Goal: Transaction & Acquisition: Purchase product/service

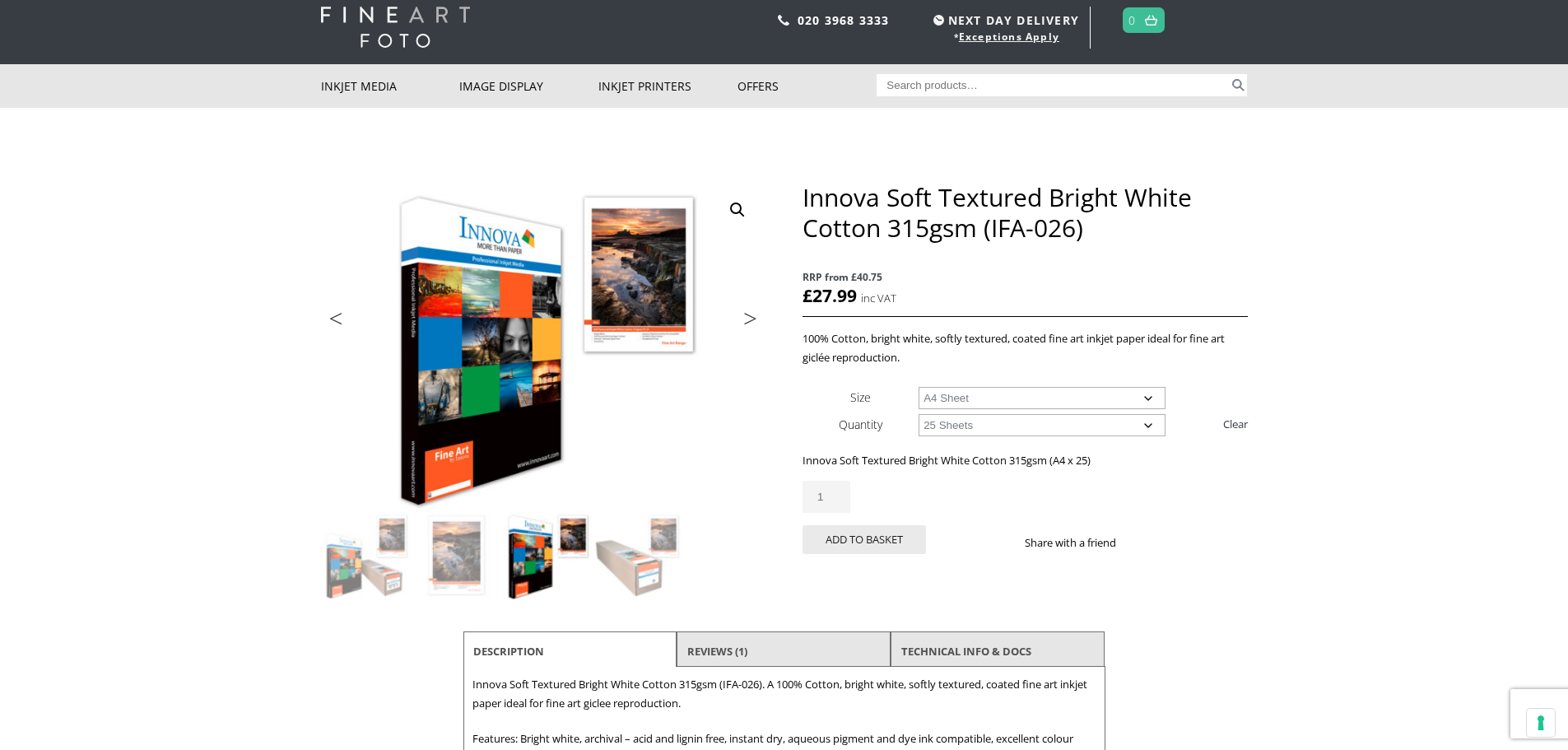
scroll to position [82, 0]
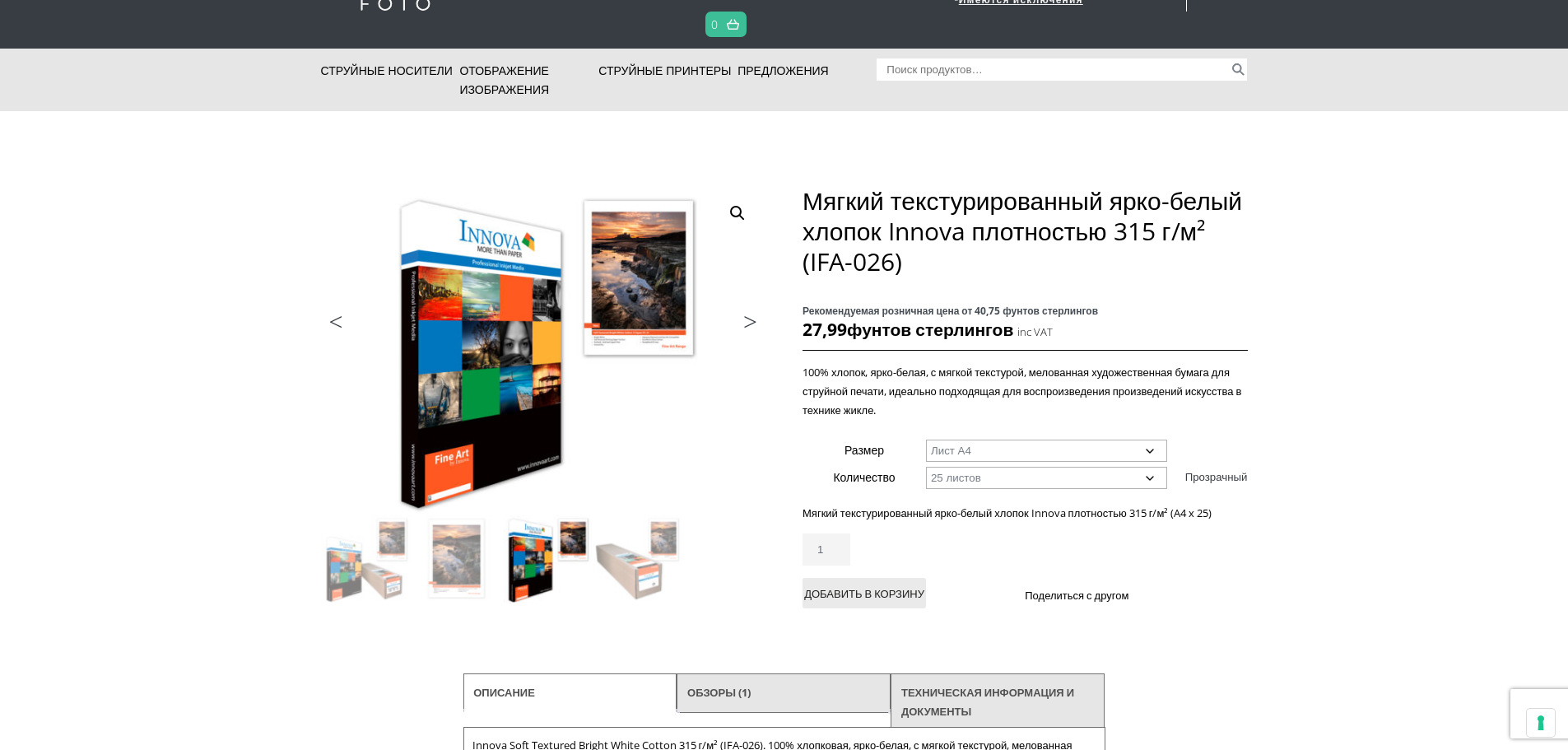
click at [749, 325] on link "Следующий" at bounding box center [723, 325] width 82 height 15
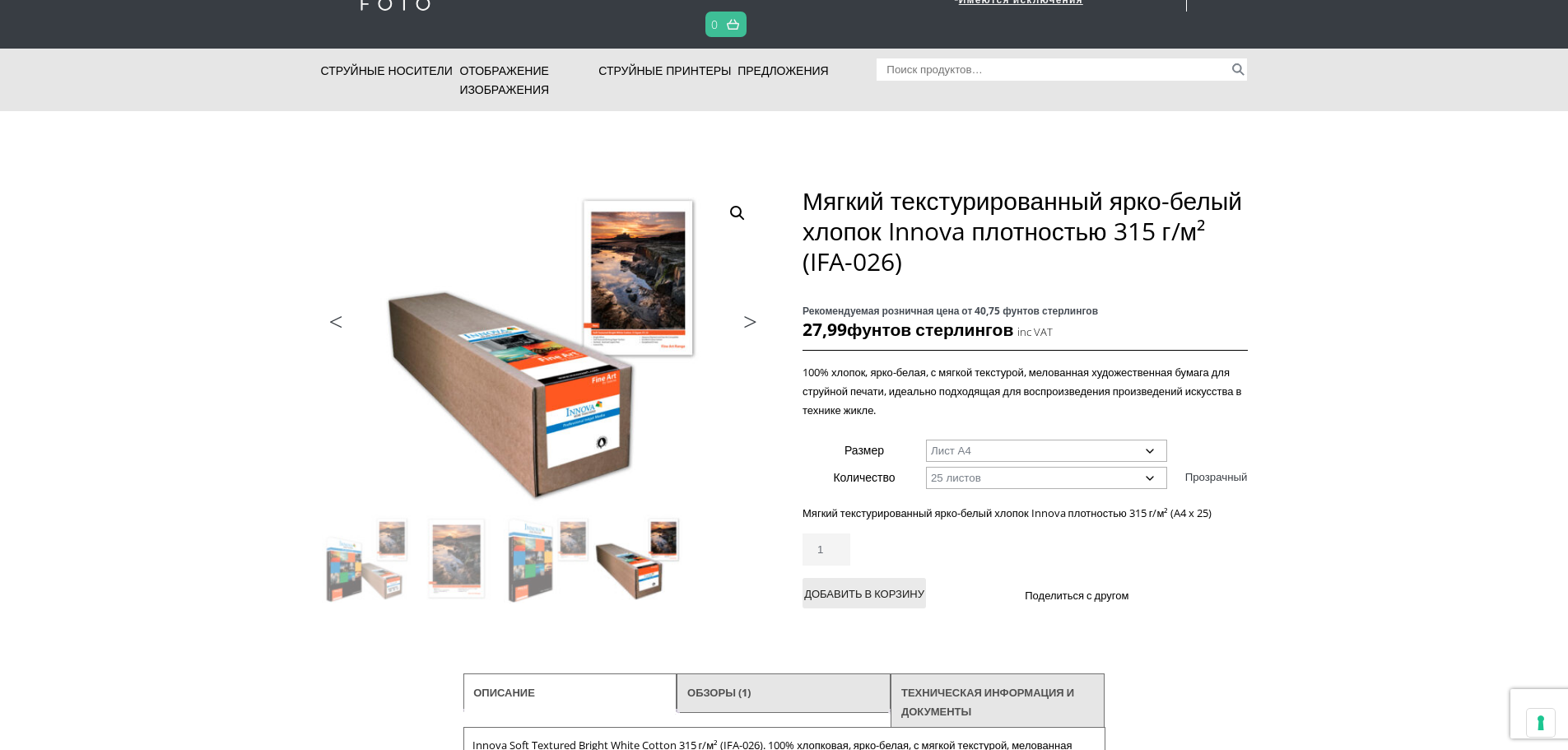
click at [749, 325] on link "Следующий" at bounding box center [723, 325] width 82 height 15
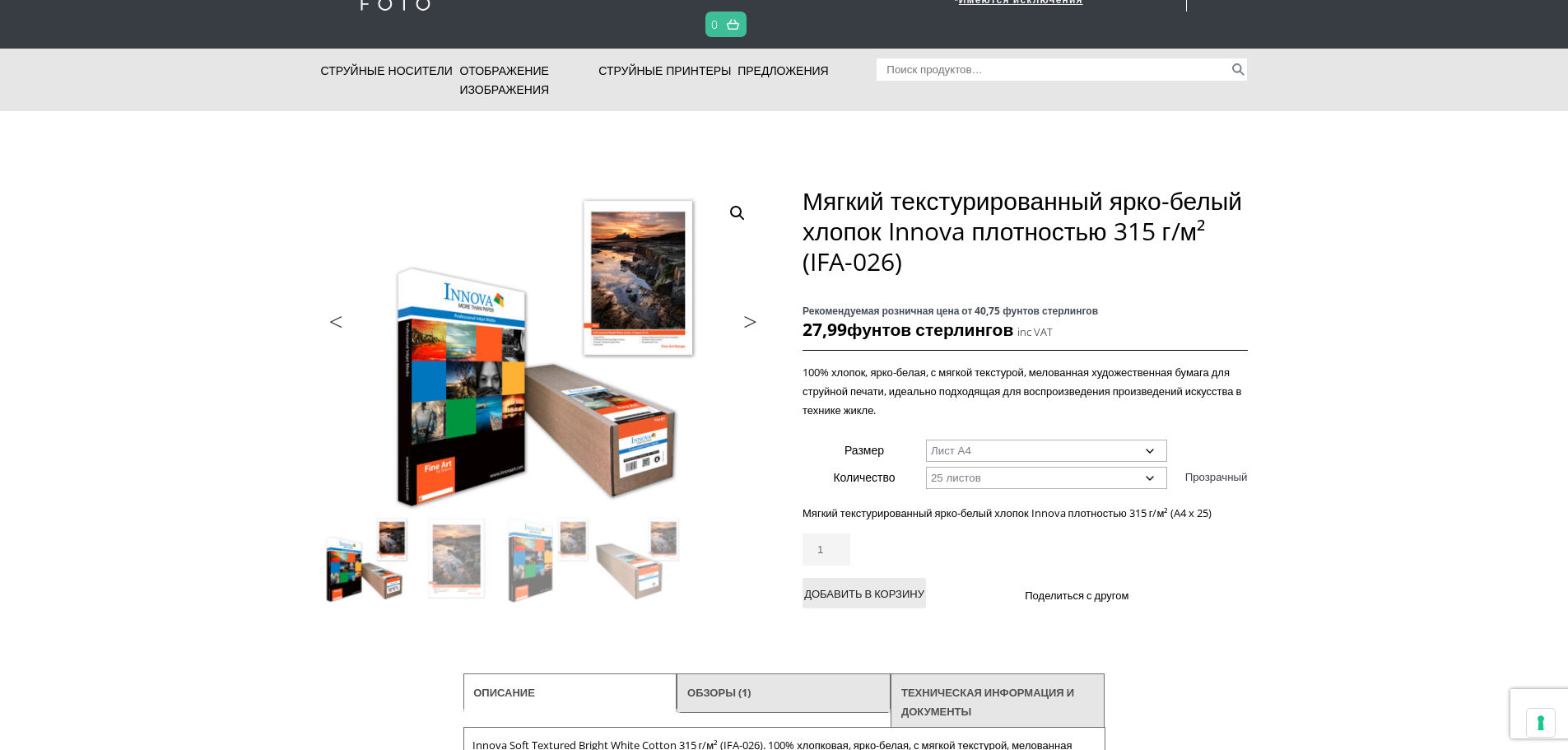
click at [749, 325] on link "Следующий" at bounding box center [723, 325] width 82 height 15
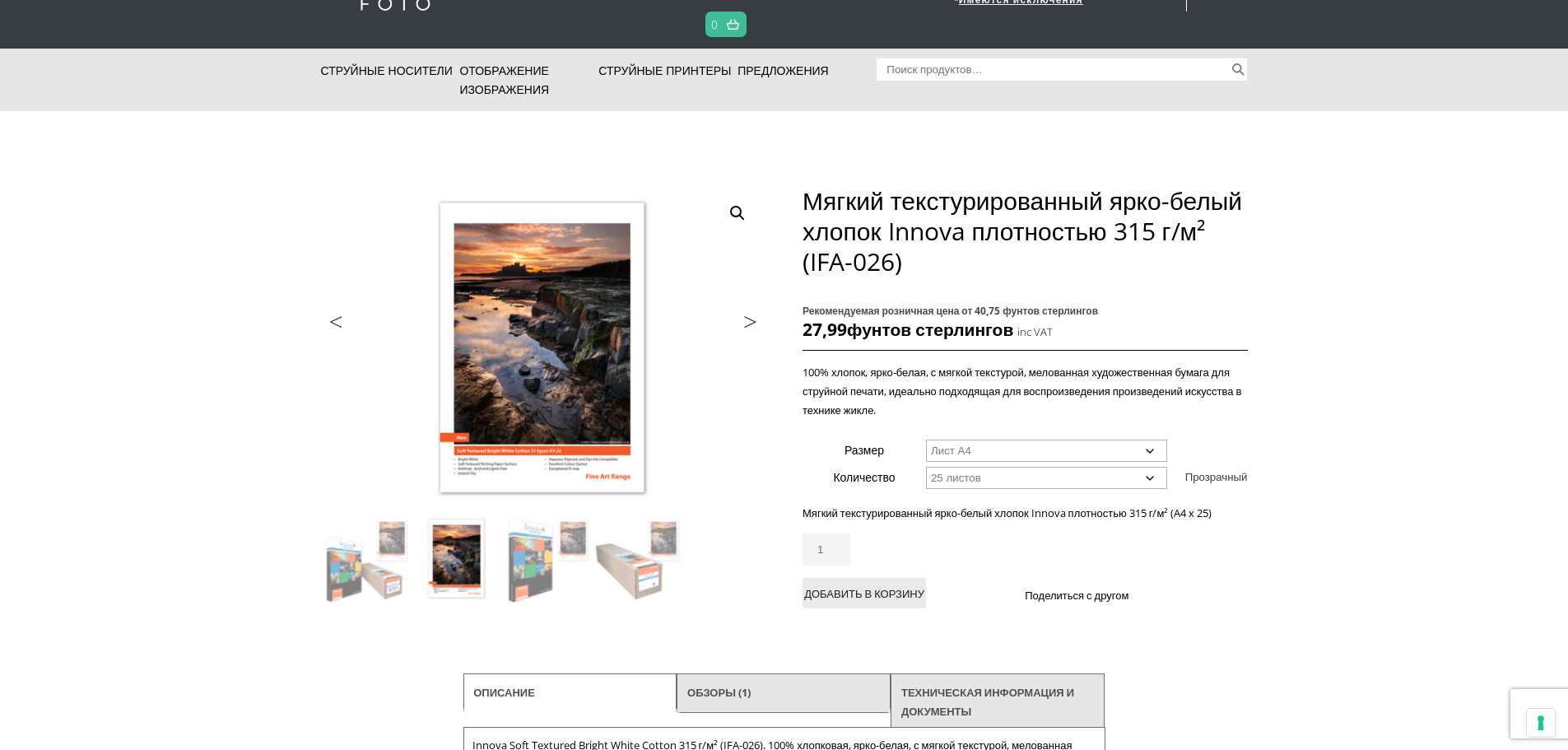
click at [1042, 452] on select "Выберите вариант Лист А4 Лист А3 Лист А3+ Лист А2" at bounding box center [1046, 451] width 241 height 22
click at [1031, 448] on select "Выберите вариант Лист А4 Лист А3 Лист А3+ Лист А2" at bounding box center [1046, 451] width 241 height 22
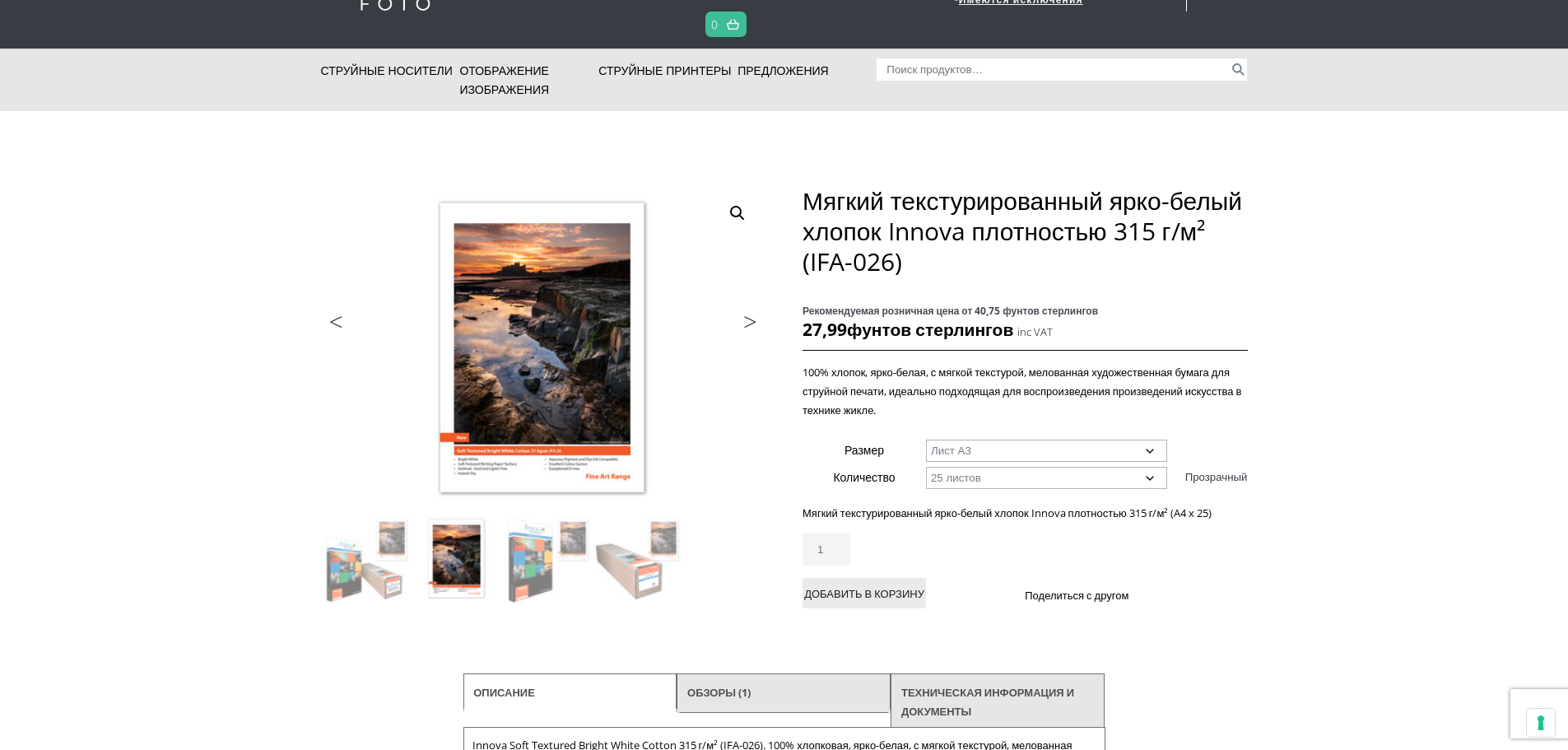
click at [926, 439] on select "Выберите вариант Лист А4 Лист А3 Лист А3+ Лист А2" at bounding box center [1046, 451] width 241 height 22
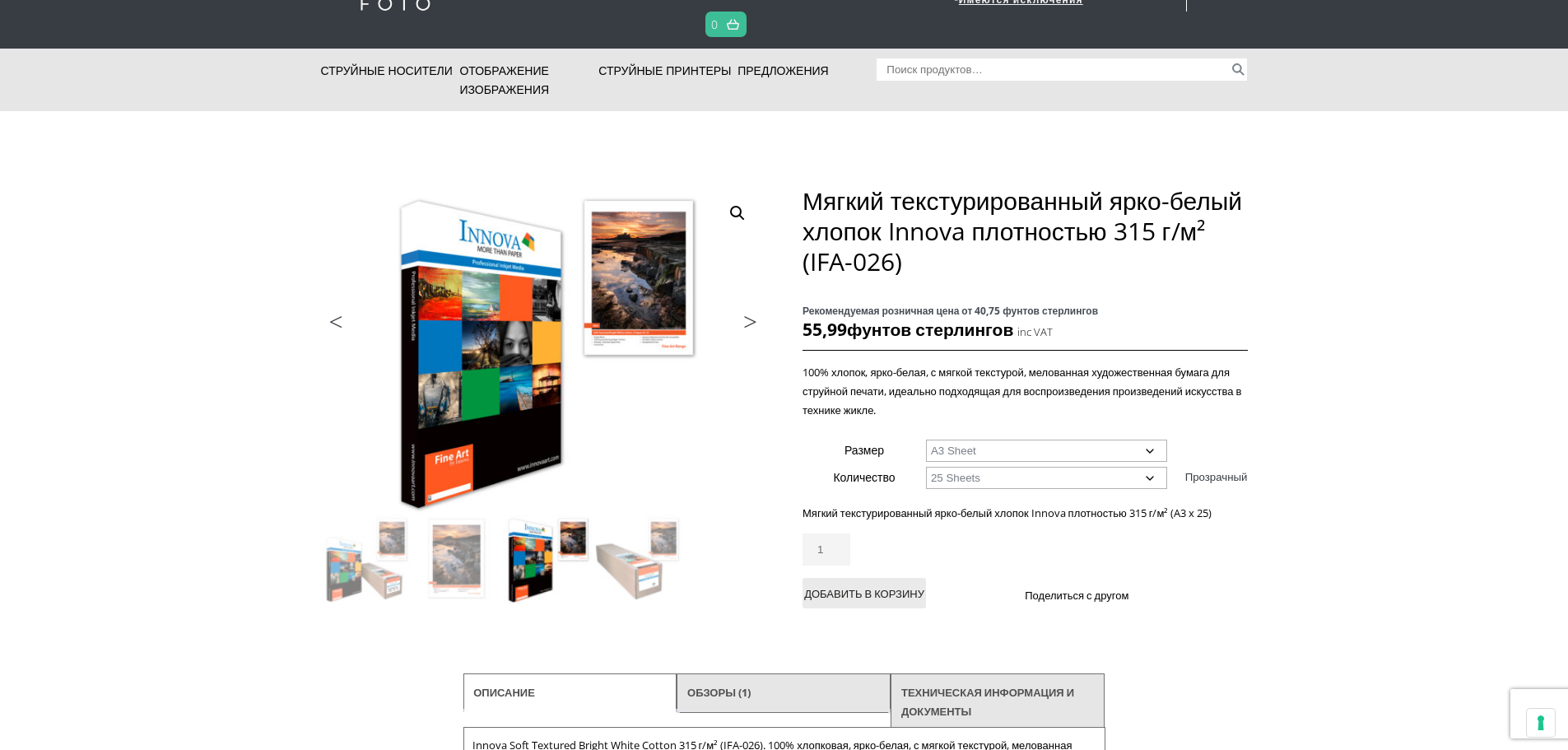
click at [992, 451] on select "Choose an option A4 Sheet A3 Sheet A3+ Sheet A2 Sheet" at bounding box center [1046, 451] width 241 height 22
click at [926, 439] on select "Choose an option A4 Sheet A3 Sheet A3+ Sheet A2 Sheet" at bounding box center [1046, 451] width 241 height 22
click at [980, 458] on select "Choose an option A4 Sheet A3 Sheet A3+ Sheet A2 Sheet" at bounding box center [1046, 451] width 241 height 22
click at [926, 439] on select "Choose an option A4 Sheet A3 Sheet A3+ Sheet A2 Sheet" at bounding box center [1046, 451] width 241 height 22
click at [990, 452] on select "Choose an option A4 Sheet A3 Sheet A3+ Sheet A2 Sheet" at bounding box center [1046, 451] width 241 height 22
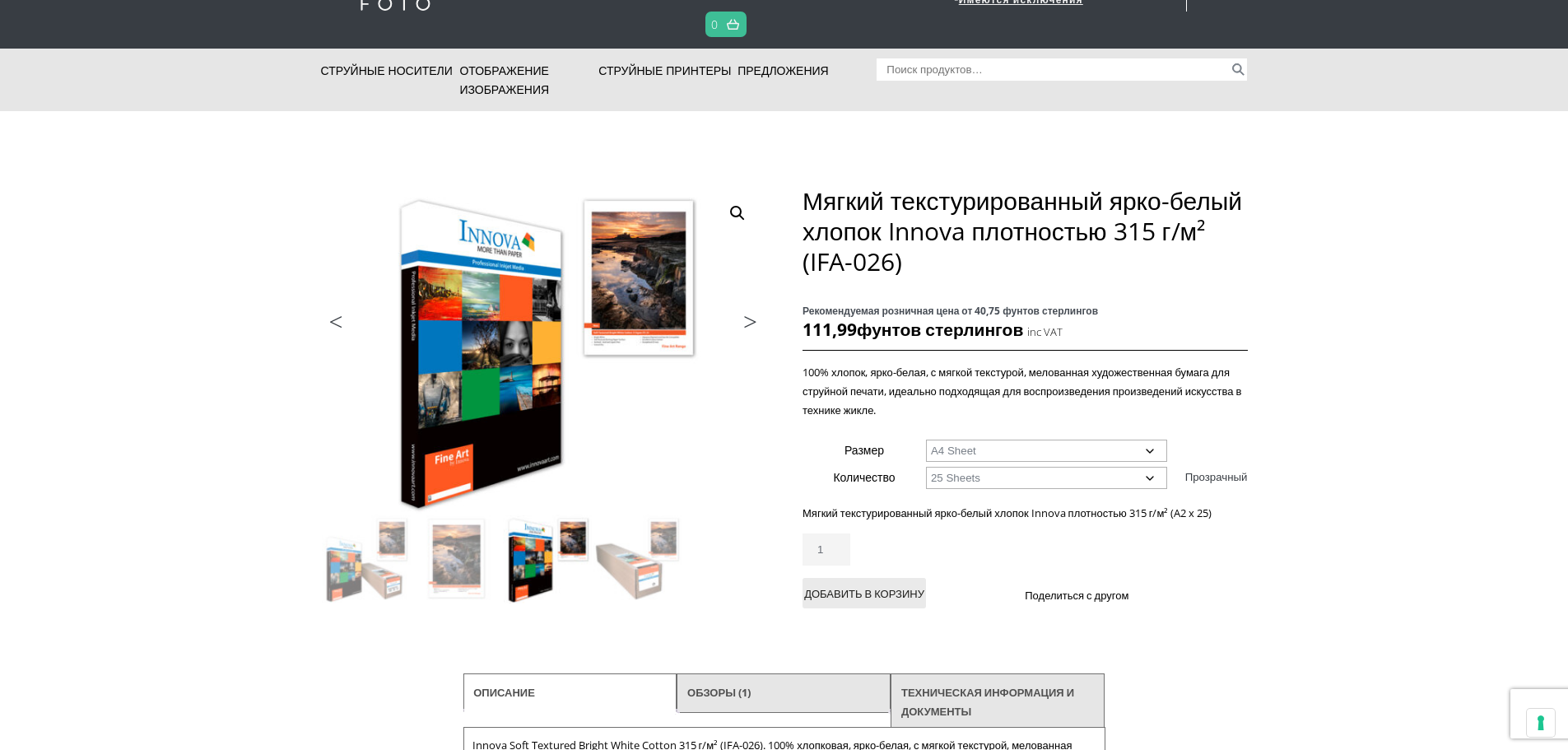
select select "a4-sheet"
click at [926, 439] on select "Choose an option A4 Sheet A3 Sheet A3+ Sheet A2 Sheet" at bounding box center [1046, 451] width 241 height 22
click at [981, 475] on select "Choose an option 25 Sheets" at bounding box center [1046, 478] width 241 height 22
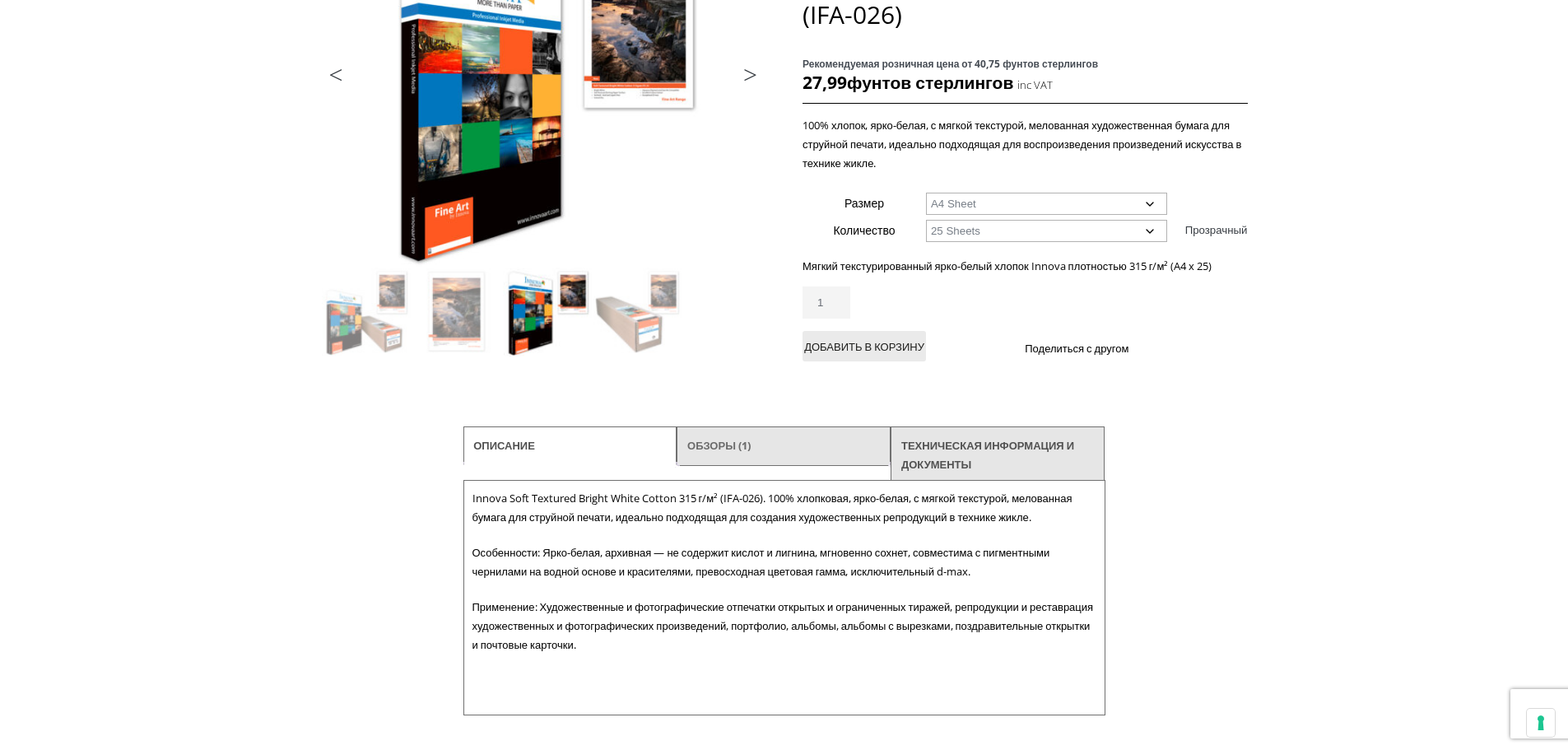
click at [742, 451] on font "Обзоры (1)" at bounding box center [718, 445] width 63 height 15
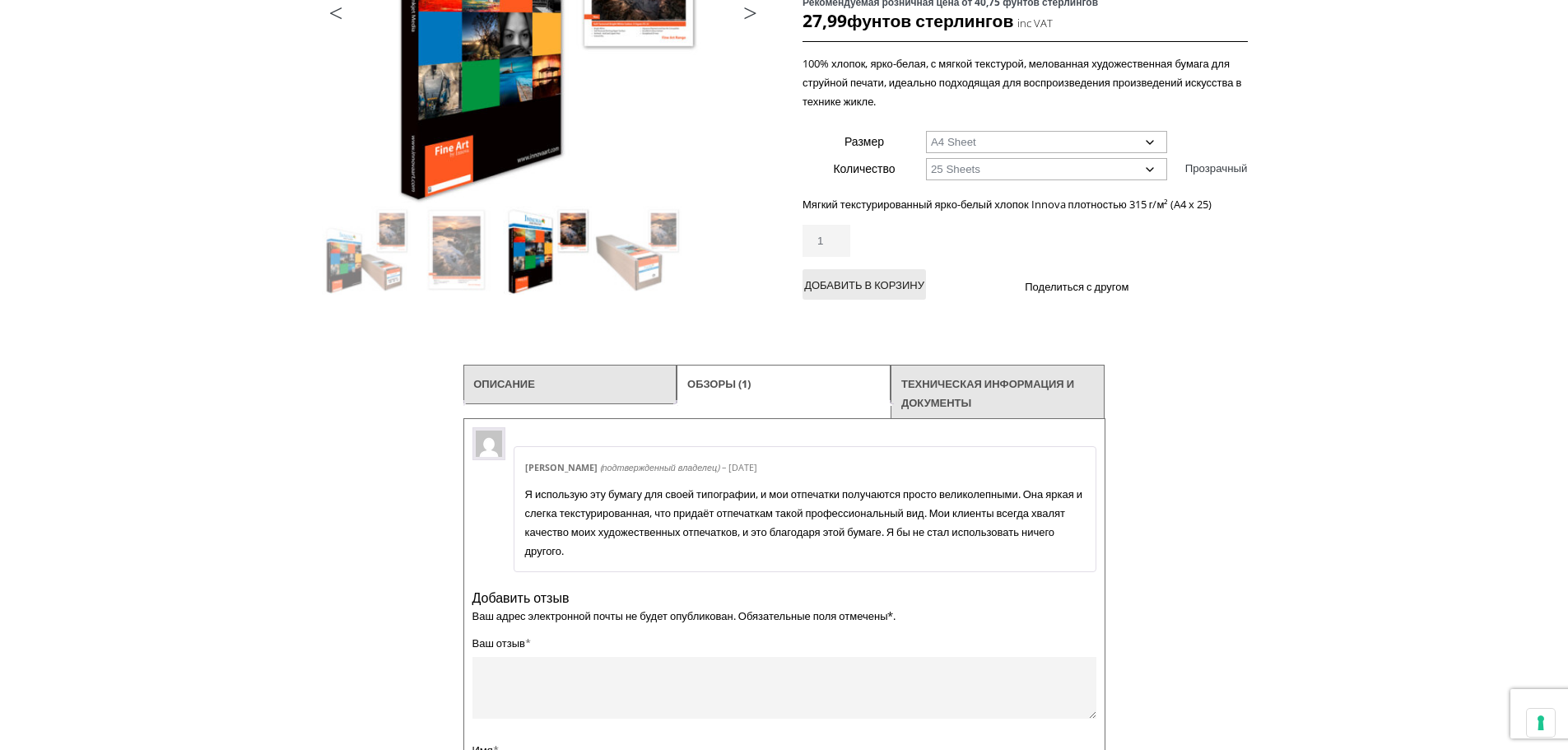
scroll to position [247, 0]
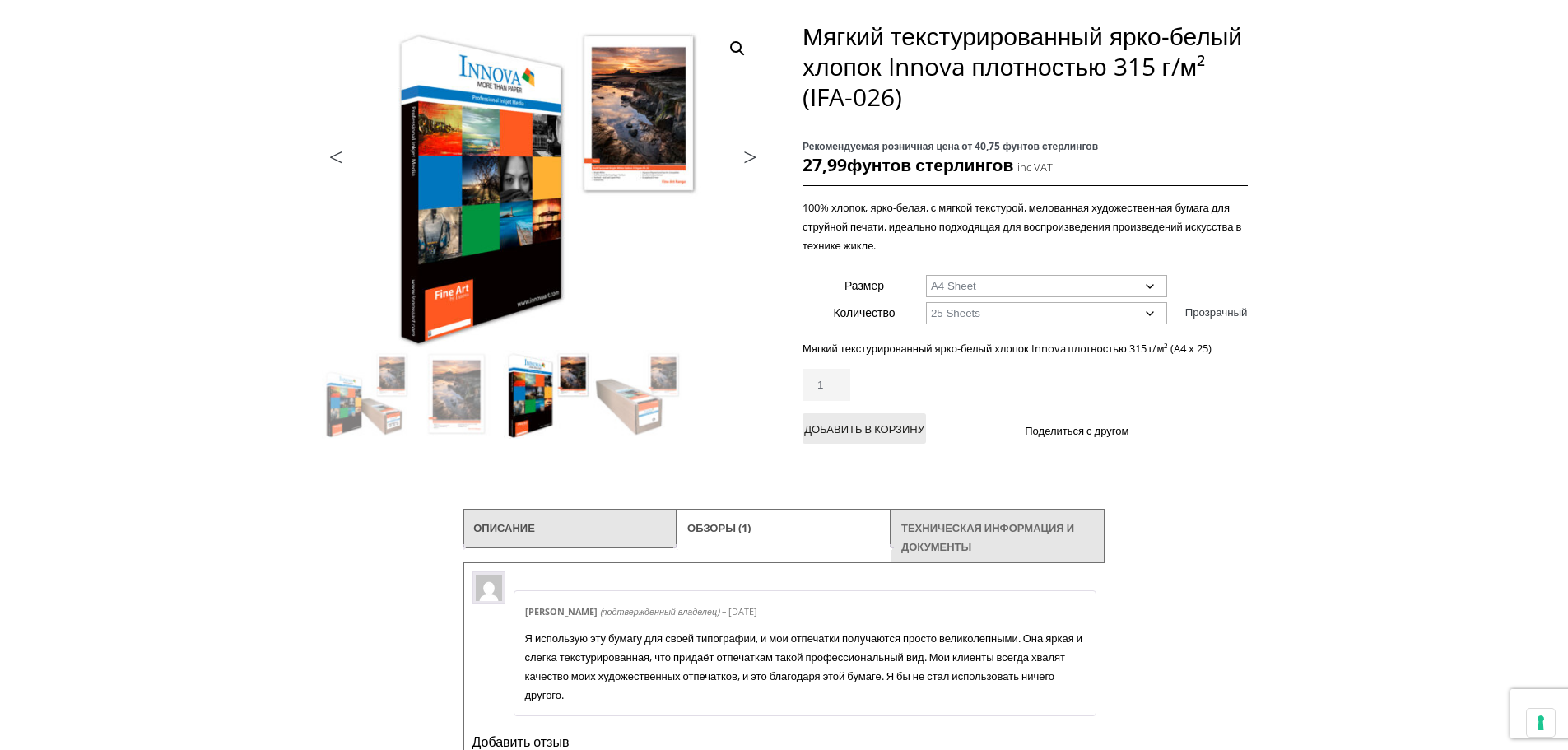
click at [973, 548] on link "ТЕХНИЧЕСКАЯ ИНФОРМАЦИЯ И ДОКУМЕНТЫ" at bounding box center [999, 538] width 194 height 48
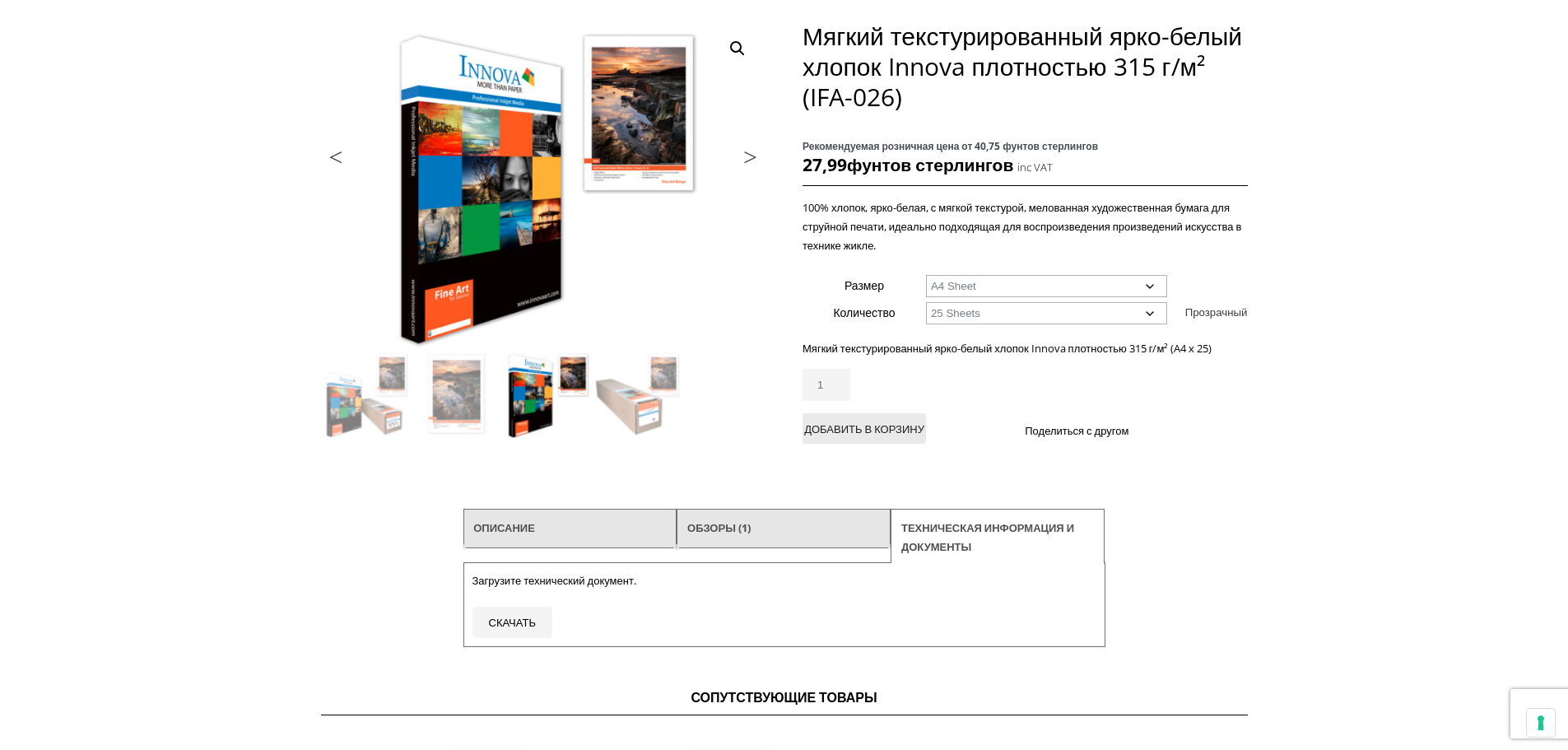
click at [582, 533] on li "Описание" at bounding box center [570, 529] width 214 height 40
click at [527, 533] on font "Описание" at bounding box center [504, 527] width 61 height 15
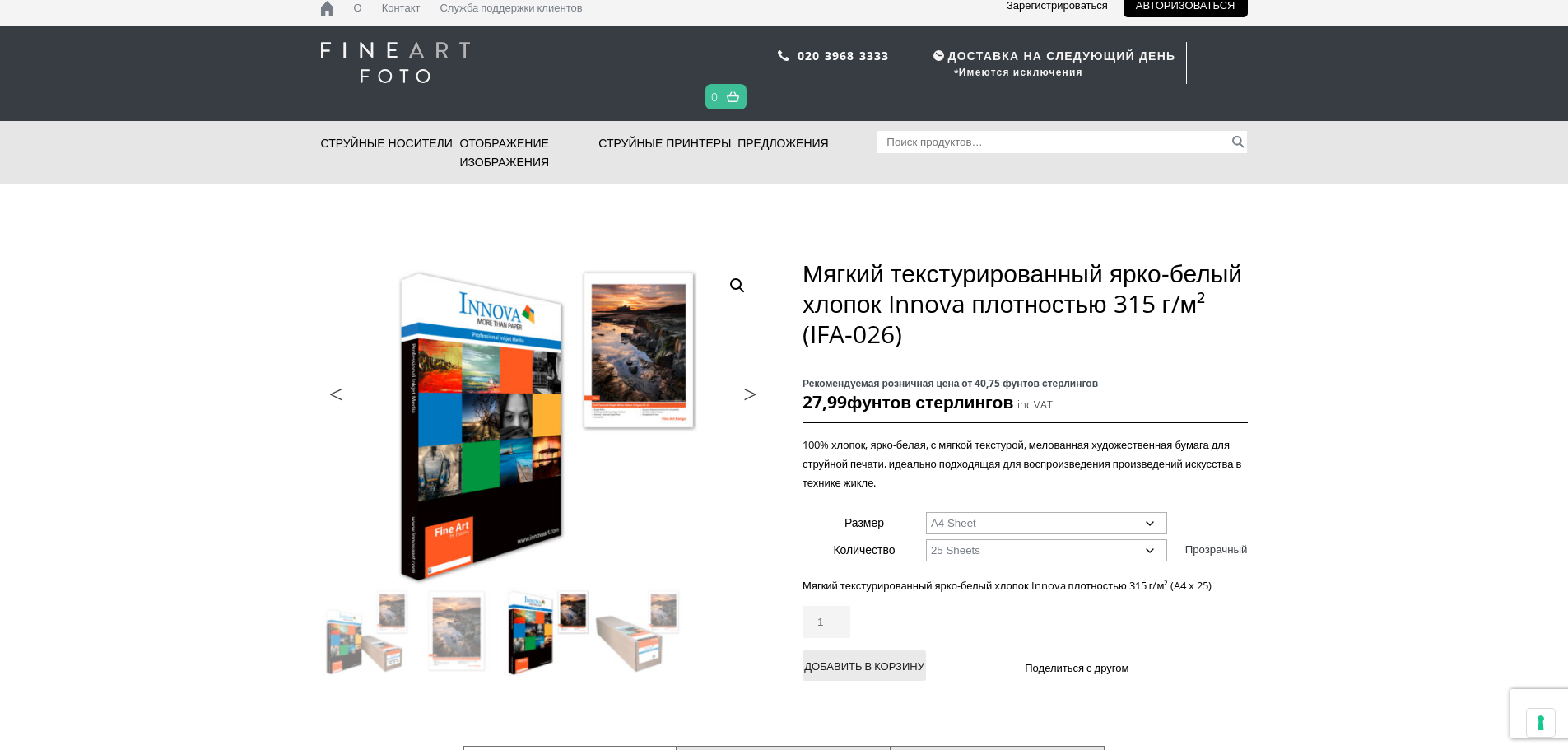
scroll to position [0, 0]
